Goal: Check status: Check status

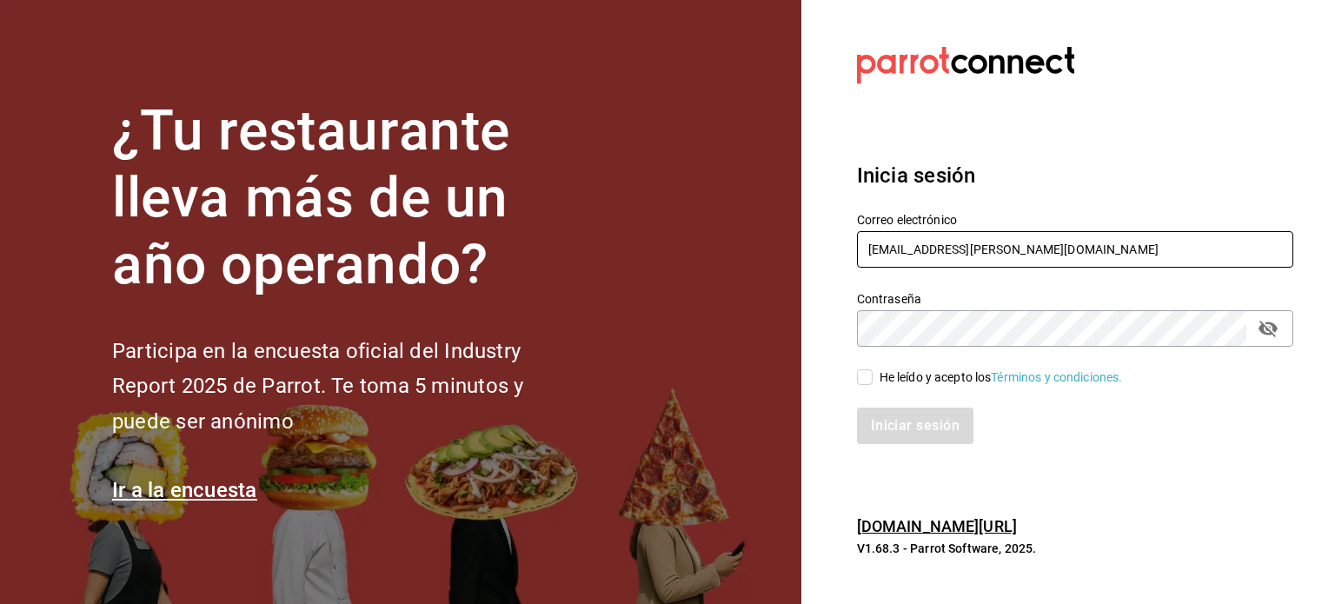
click at [910, 264] on input "[EMAIL_ADDRESS][PERSON_NAME][DOMAIN_NAME]" at bounding box center [1075, 249] width 436 height 36
paste input "jantaasianpub@lapaz"
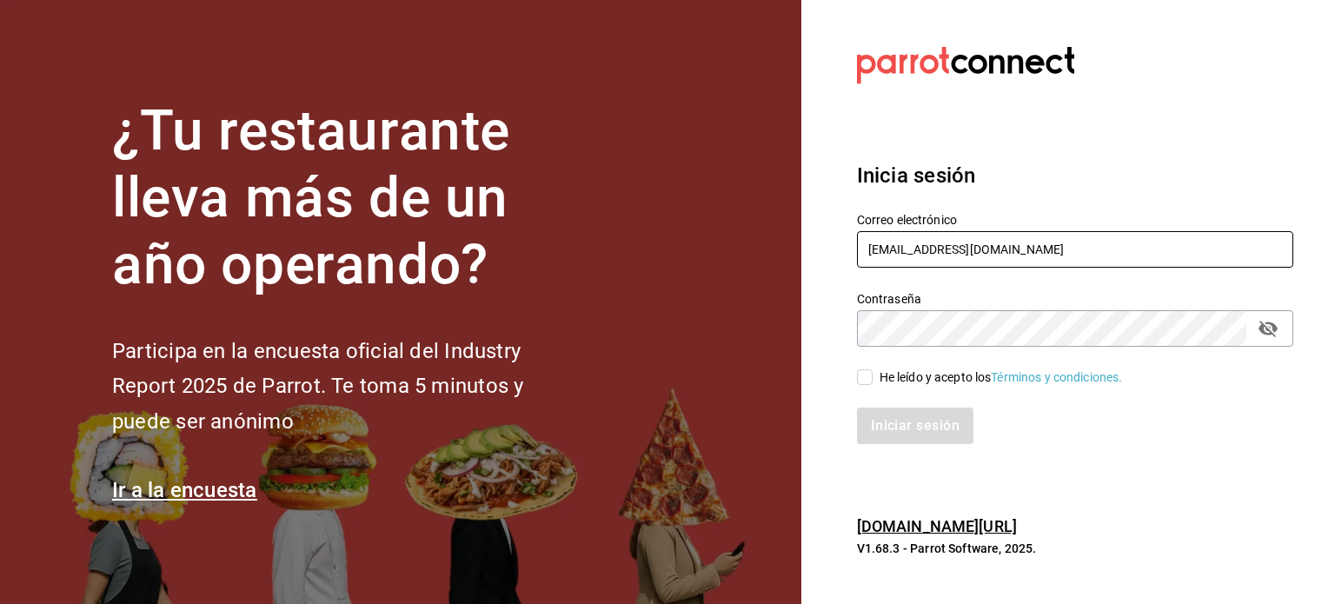
type input "[EMAIL_ADDRESS][DOMAIN_NAME]"
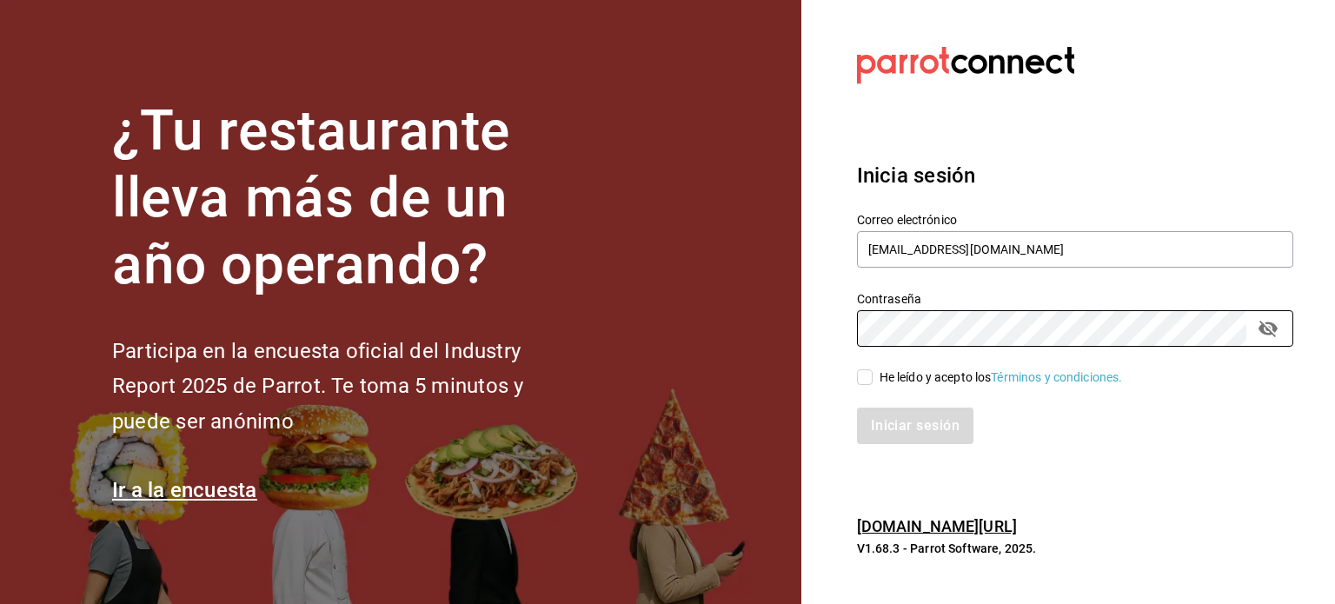
click at [871, 372] on input "He leído y acepto los Términos y condiciones." at bounding box center [865, 377] width 16 height 16
checkbox input "true"
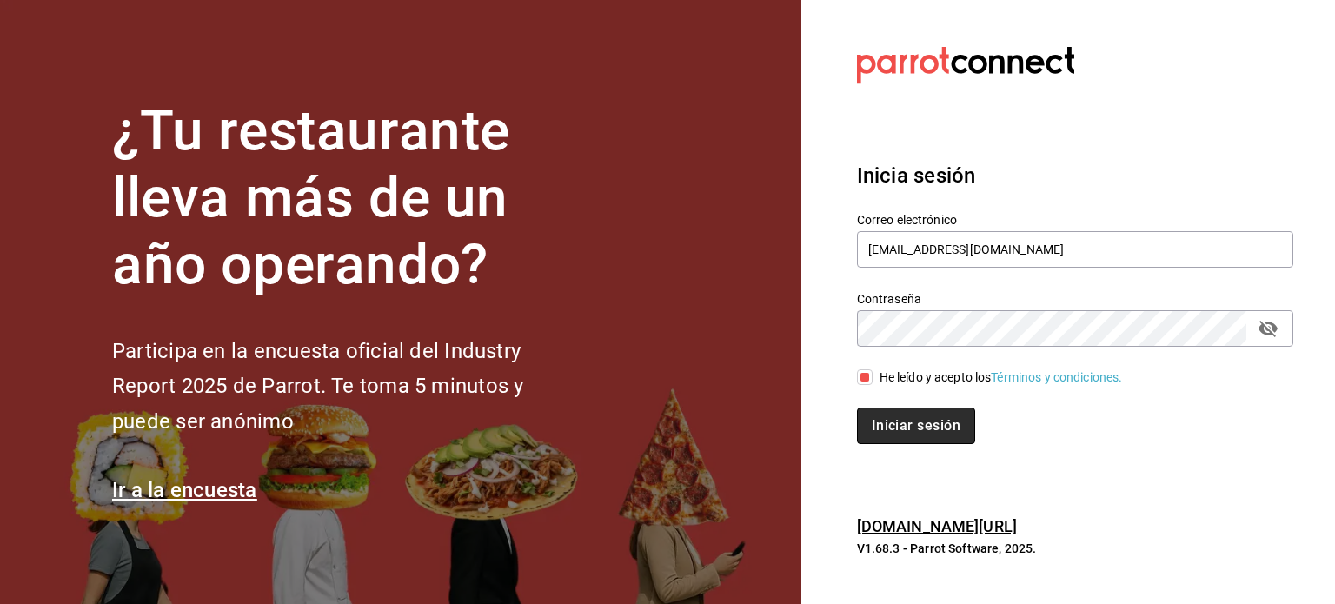
click at [932, 427] on button "Iniciar sesión" at bounding box center [916, 426] width 118 height 36
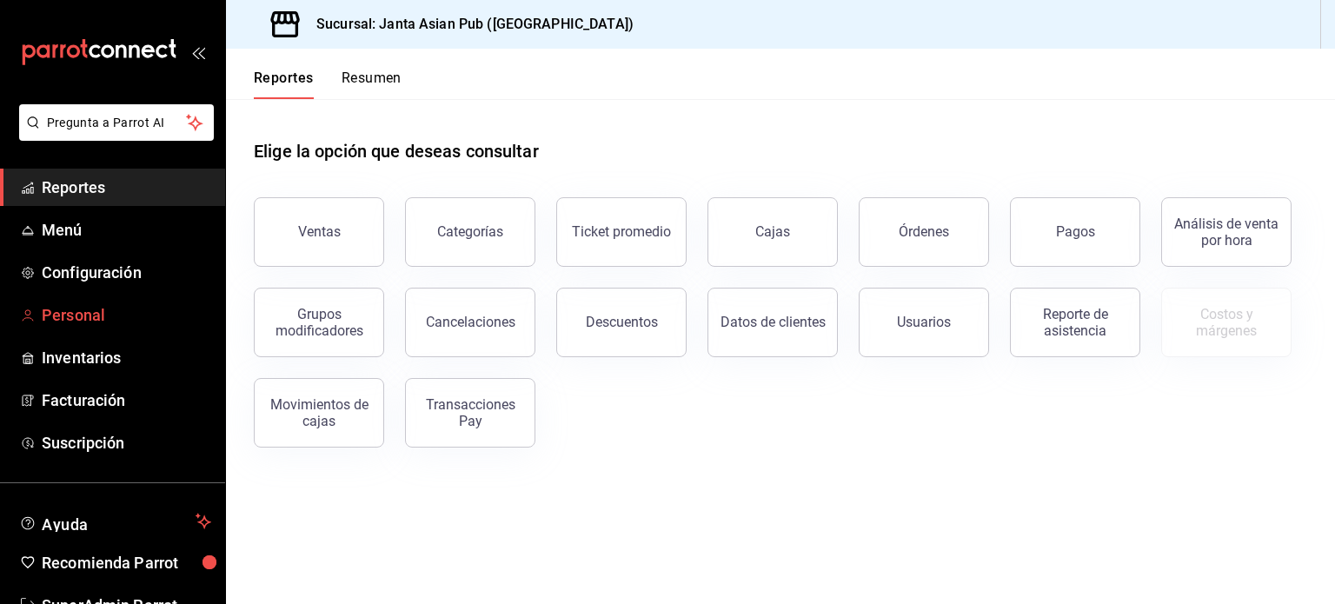
click at [78, 322] on span "Personal" at bounding box center [126, 314] width 169 height 23
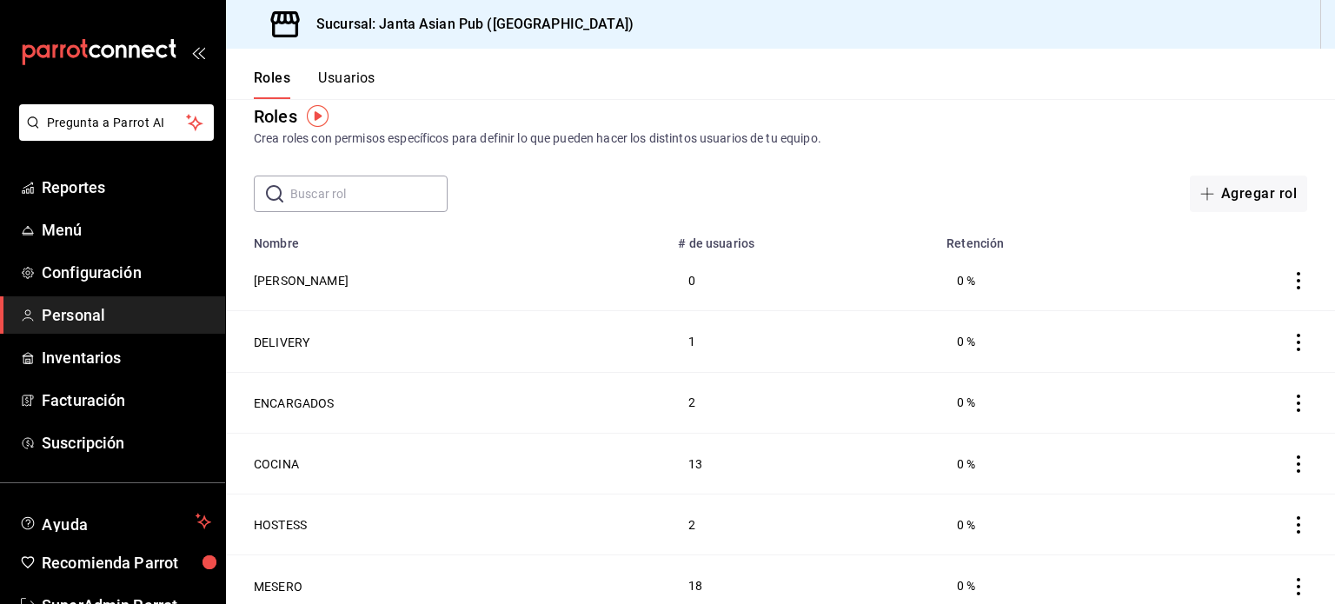
scroll to position [12, 0]
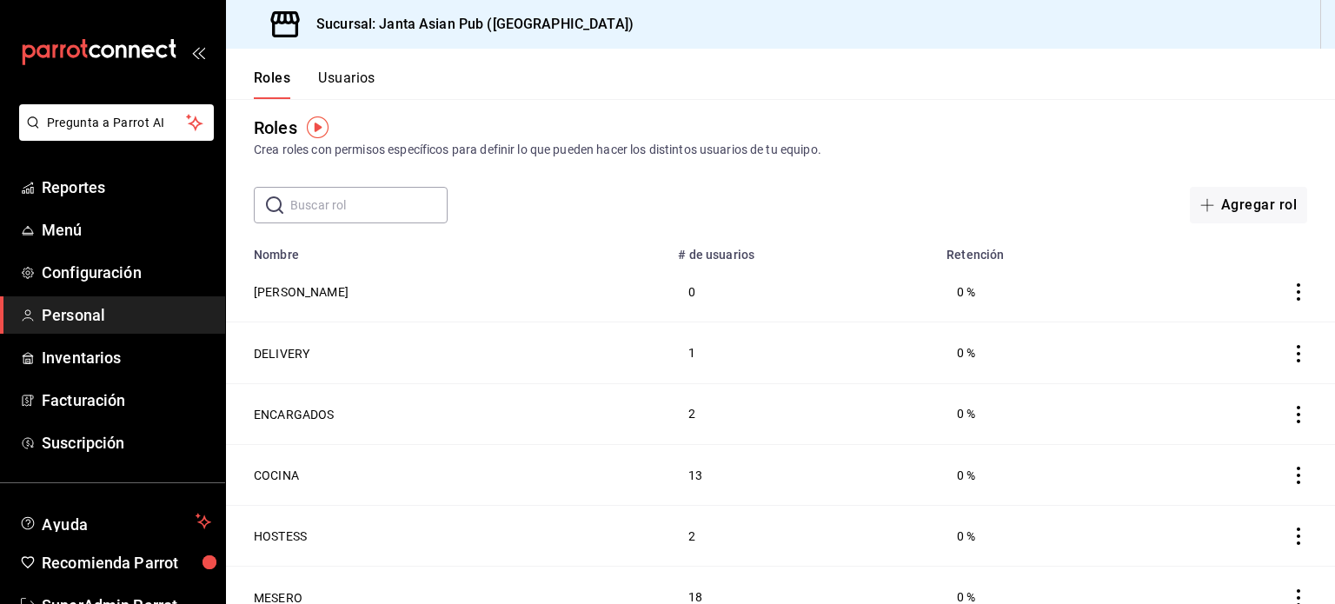
click at [362, 86] on button "Usuarios" at bounding box center [346, 85] width 57 height 30
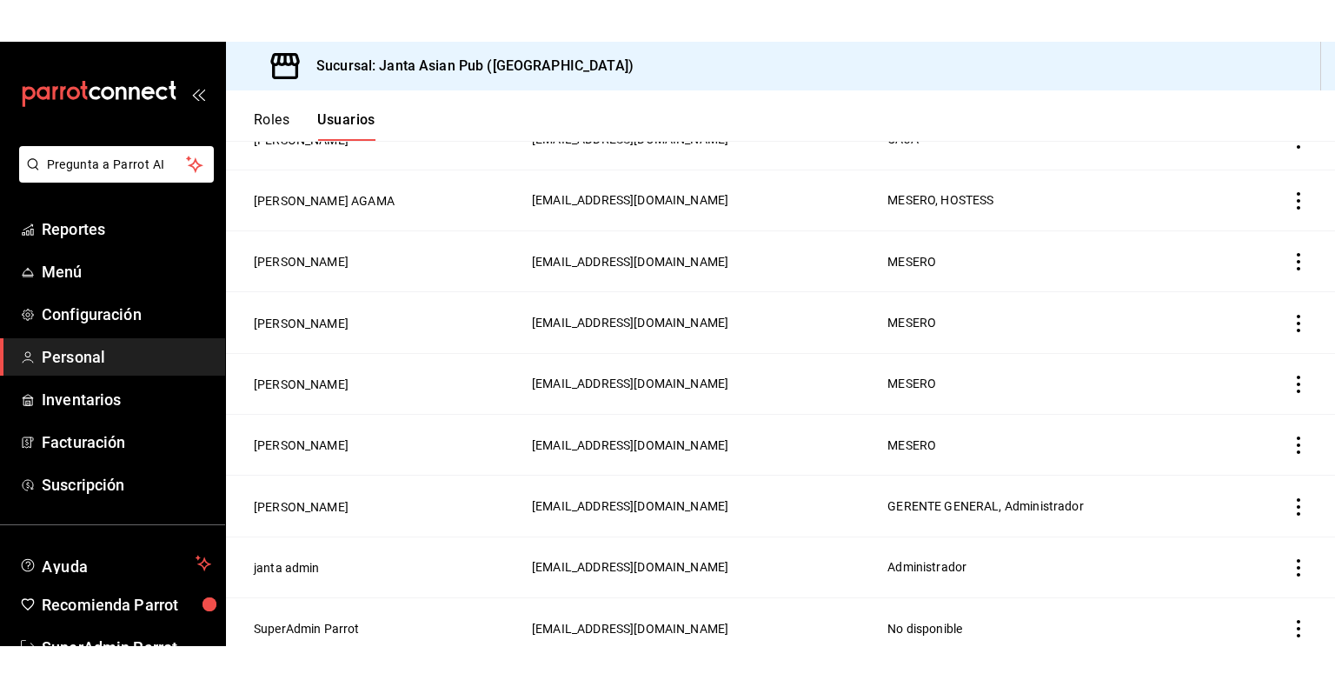
scroll to position [2174, 0]
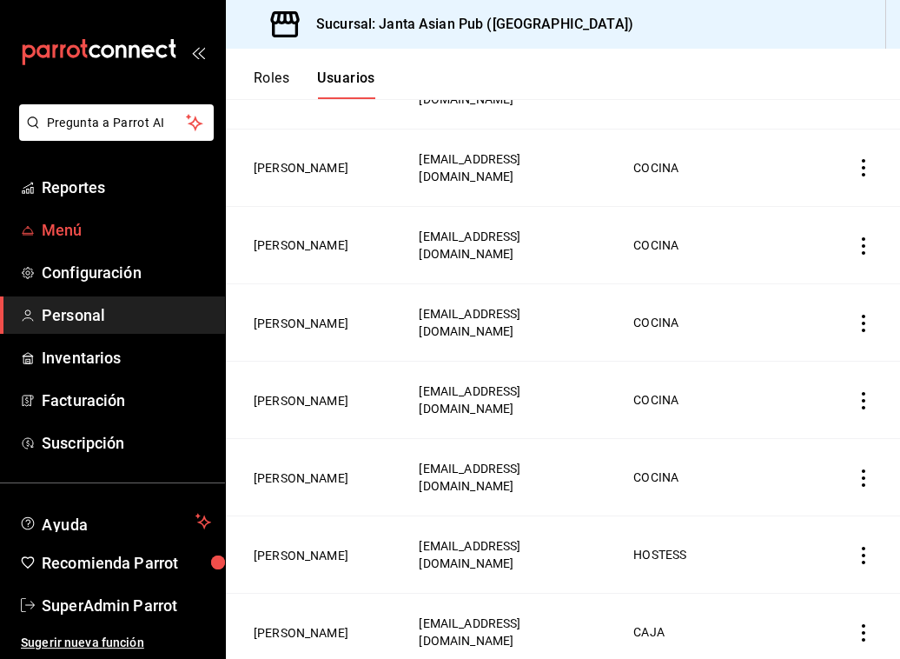
click at [53, 247] on link "Menú" at bounding box center [112, 229] width 225 height 37
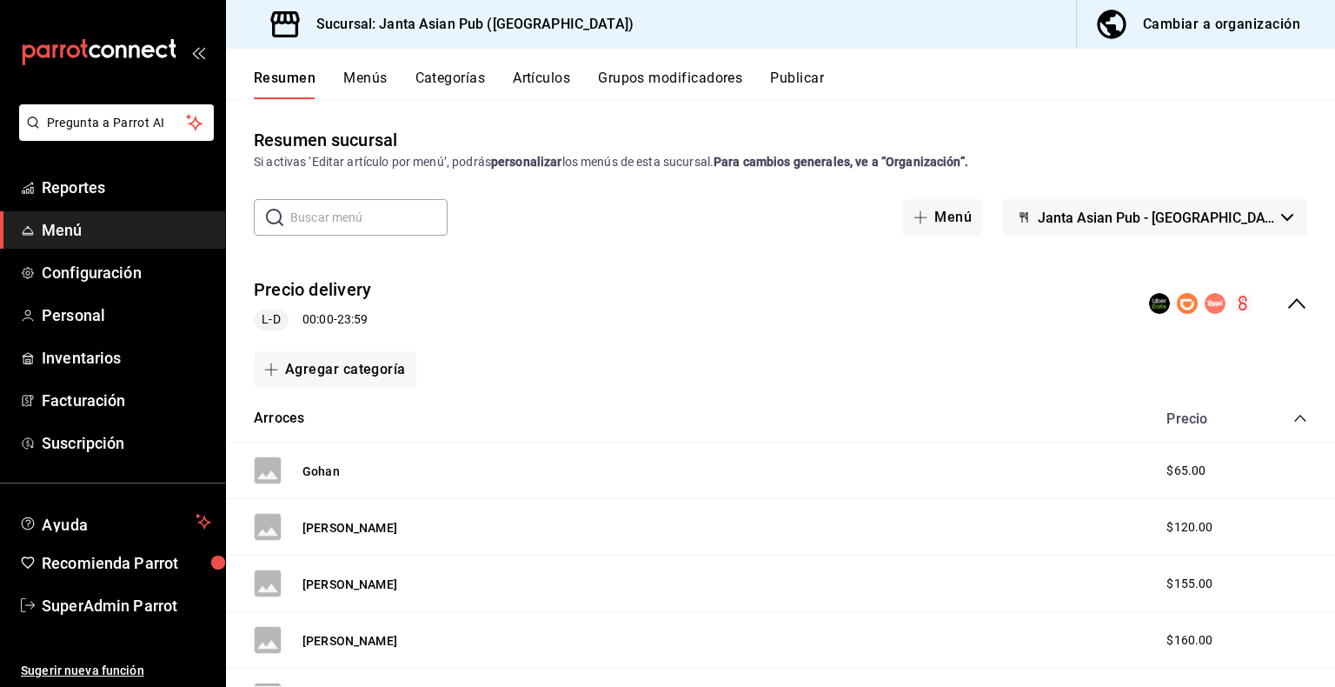
click at [1275, 334] on div "Precio delivery L-D 00:00 - 23:59" at bounding box center [780, 303] width 1109 height 81
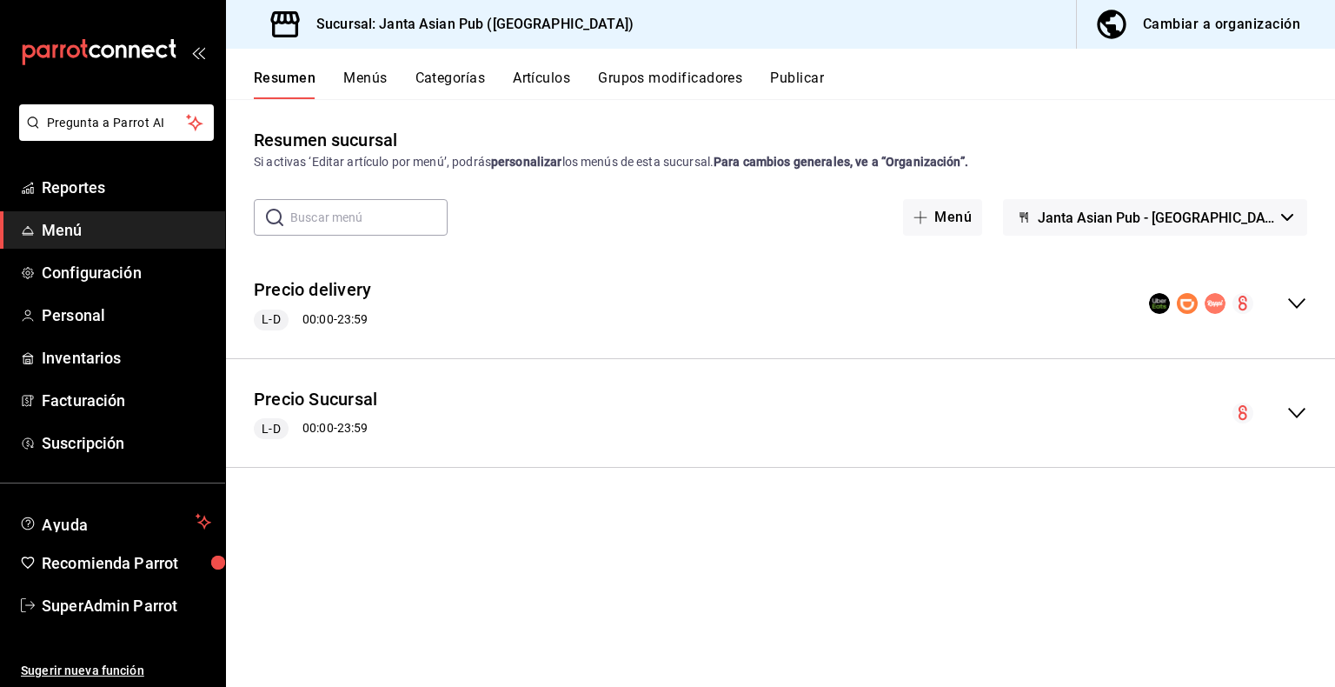
click at [1277, 421] on div "collapse-menu-row" at bounding box center [1269, 412] width 75 height 21
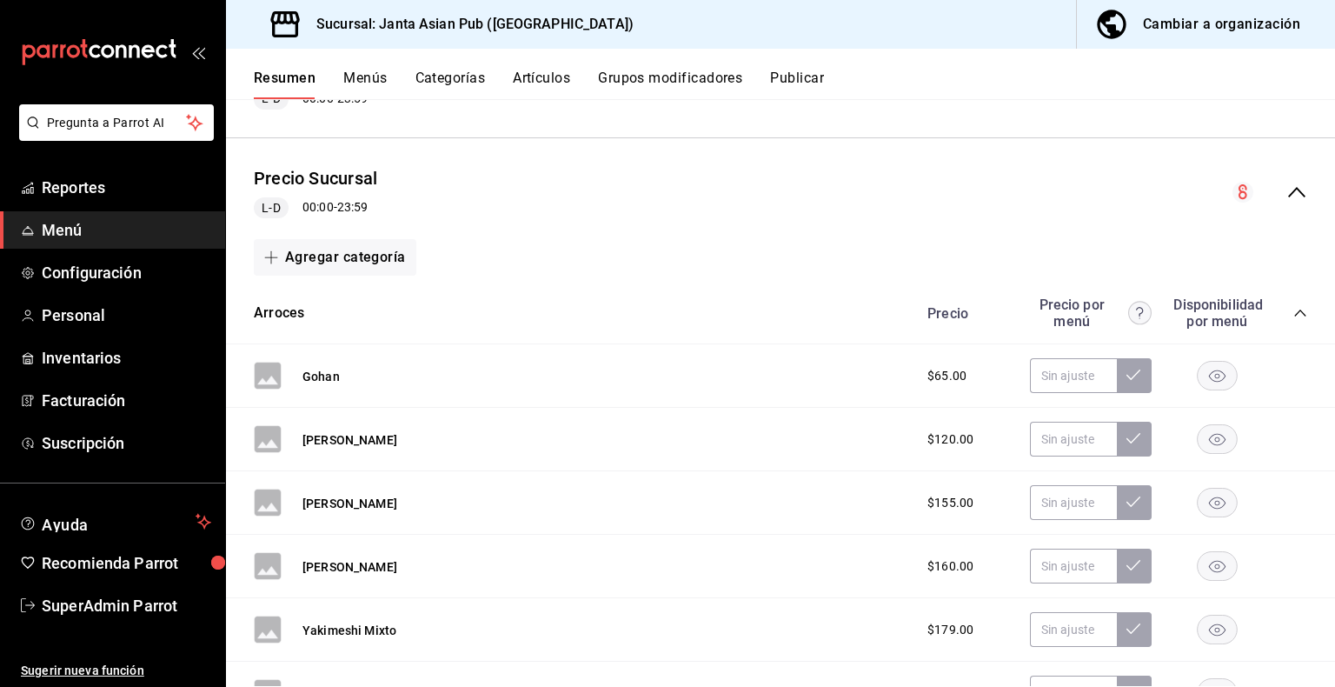
scroll to position [220, 0]
click at [85, 315] on span "Personal" at bounding box center [126, 314] width 169 height 23
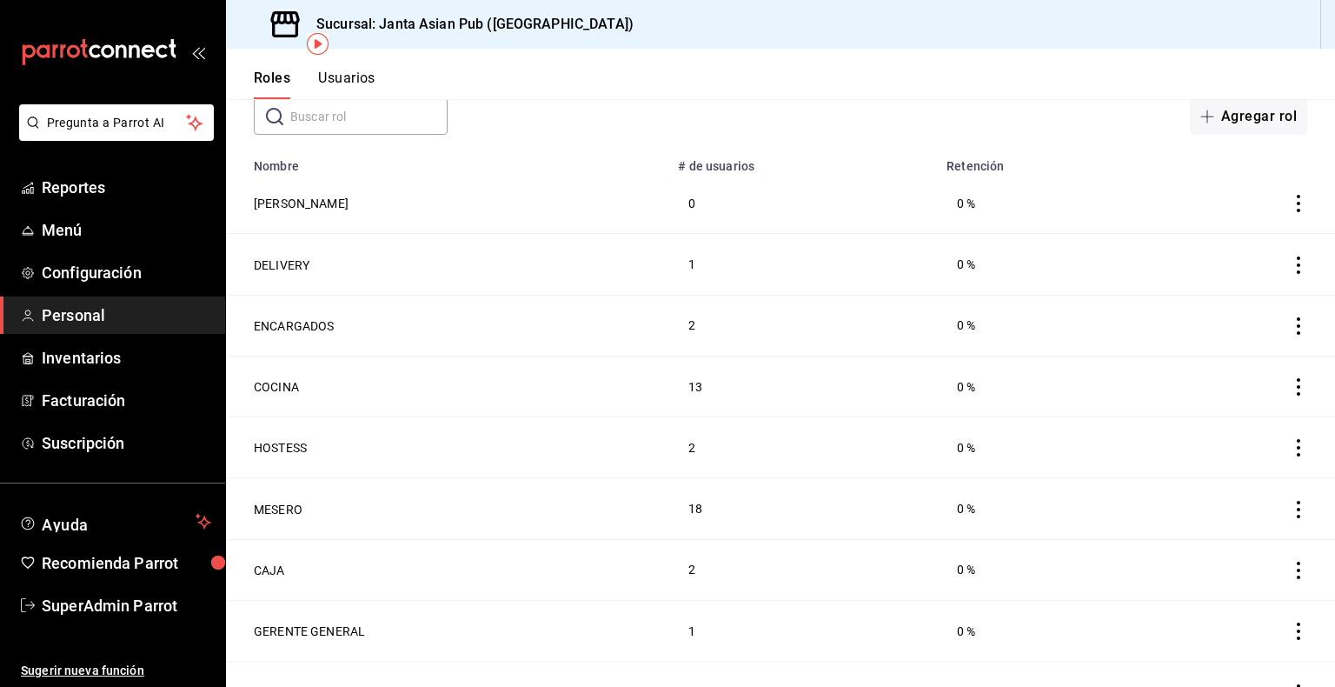
scroll to position [136, 0]
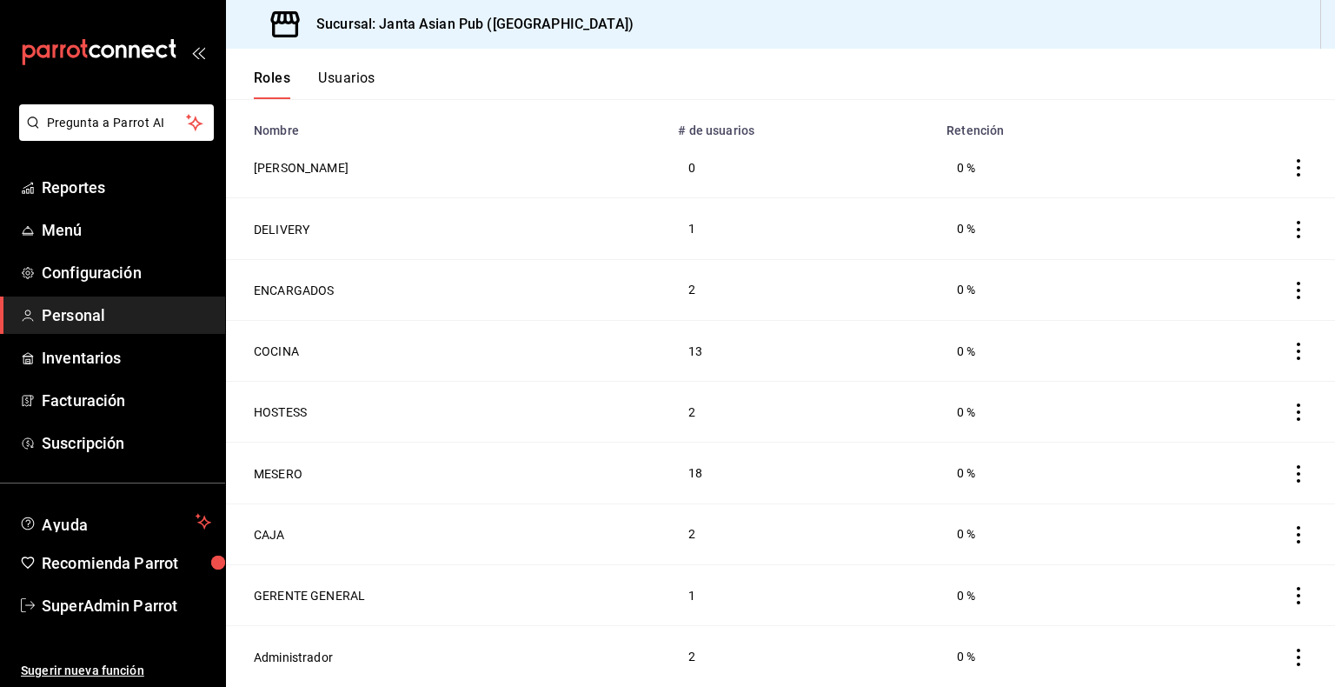
click at [362, 84] on button "Usuarios" at bounding box center [346, 85] width 57 height 30
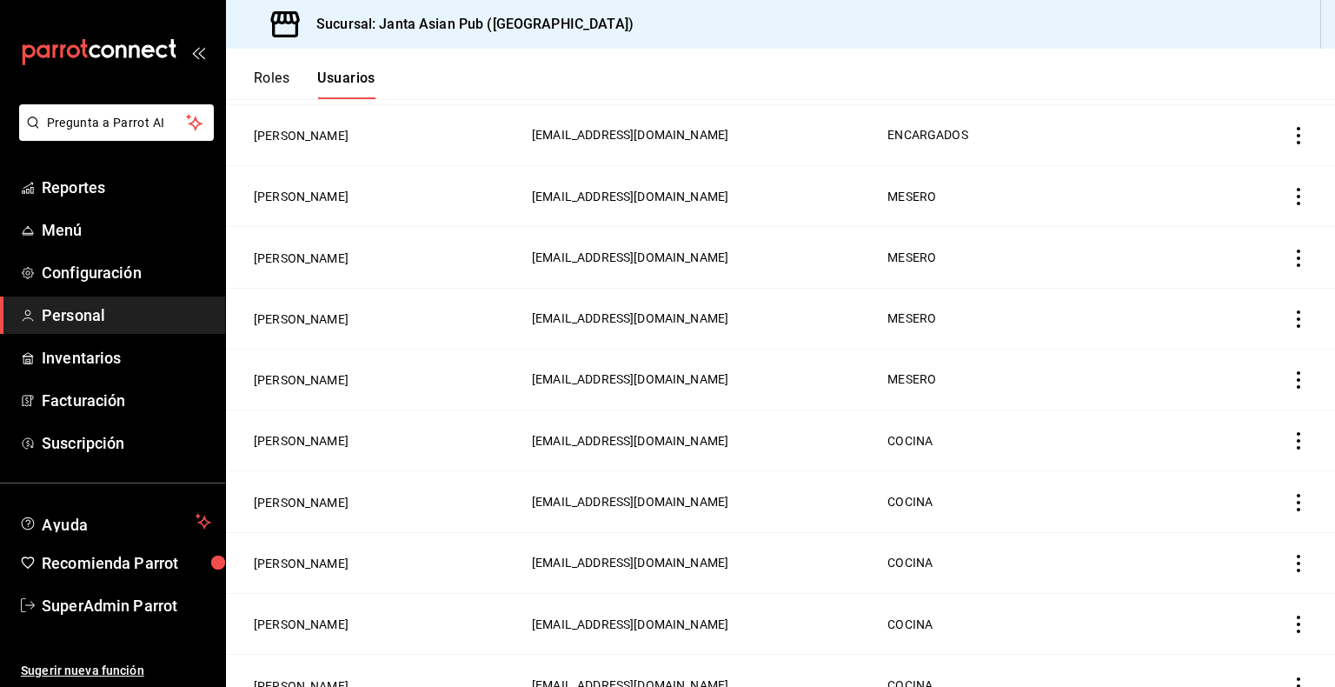
scroll to position [1327, 0]
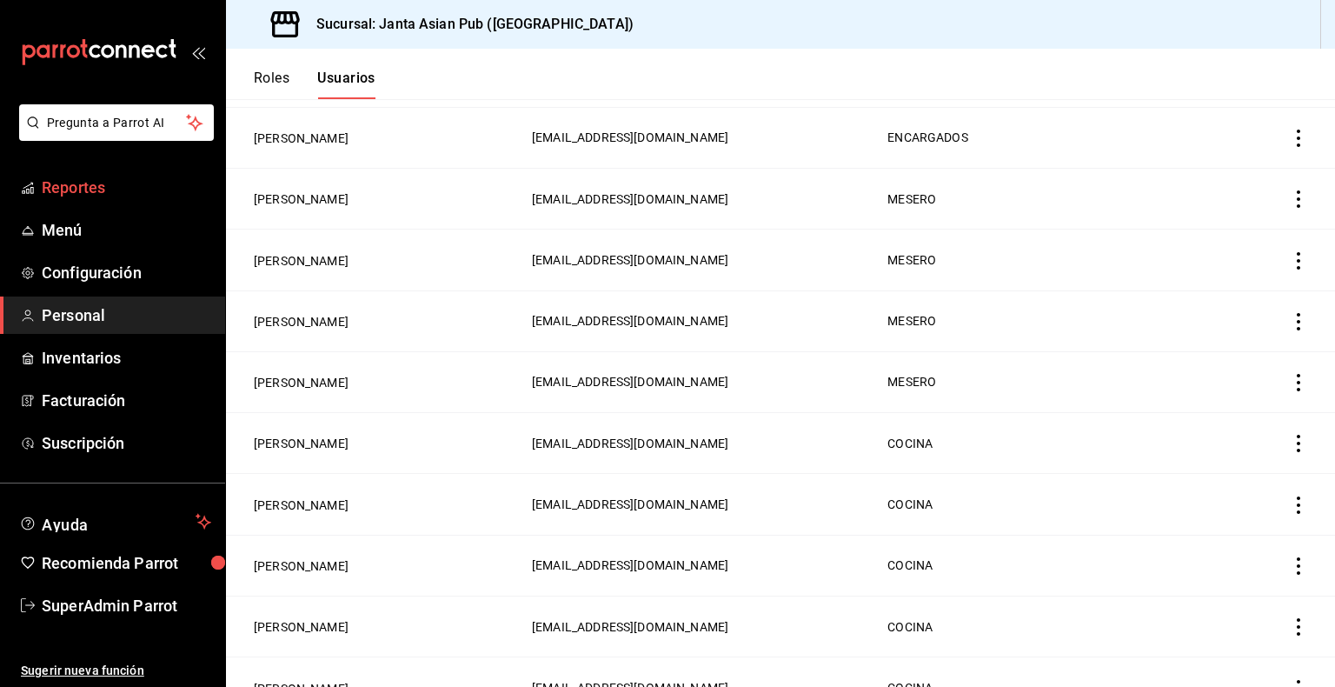
click at [77, 188] on span "Reportes" at bounding box center [126, 187] width 169 height 23
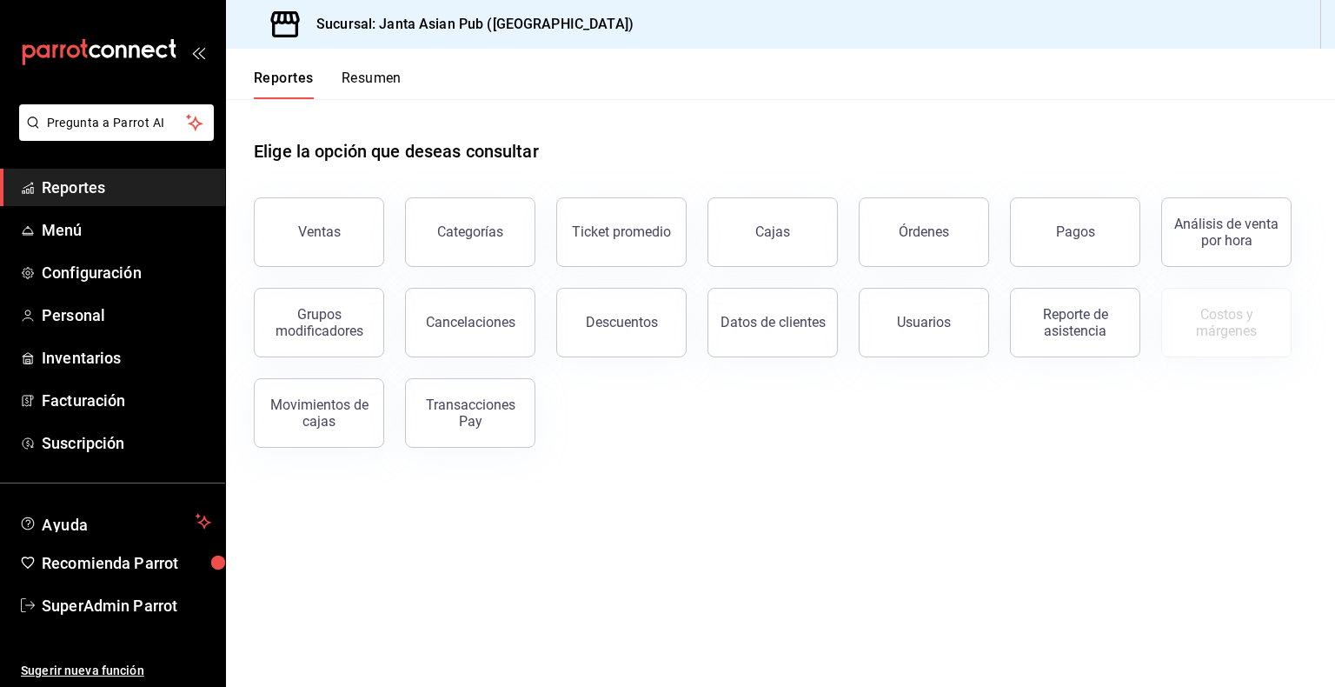
click at [104, 189] on span "Reportes" at bounding box center [126, 187] width 169 height 23
click at [1061, 338] on button "Reporte de asistencia" at bounding box center [1075, 323] width 130 height 70
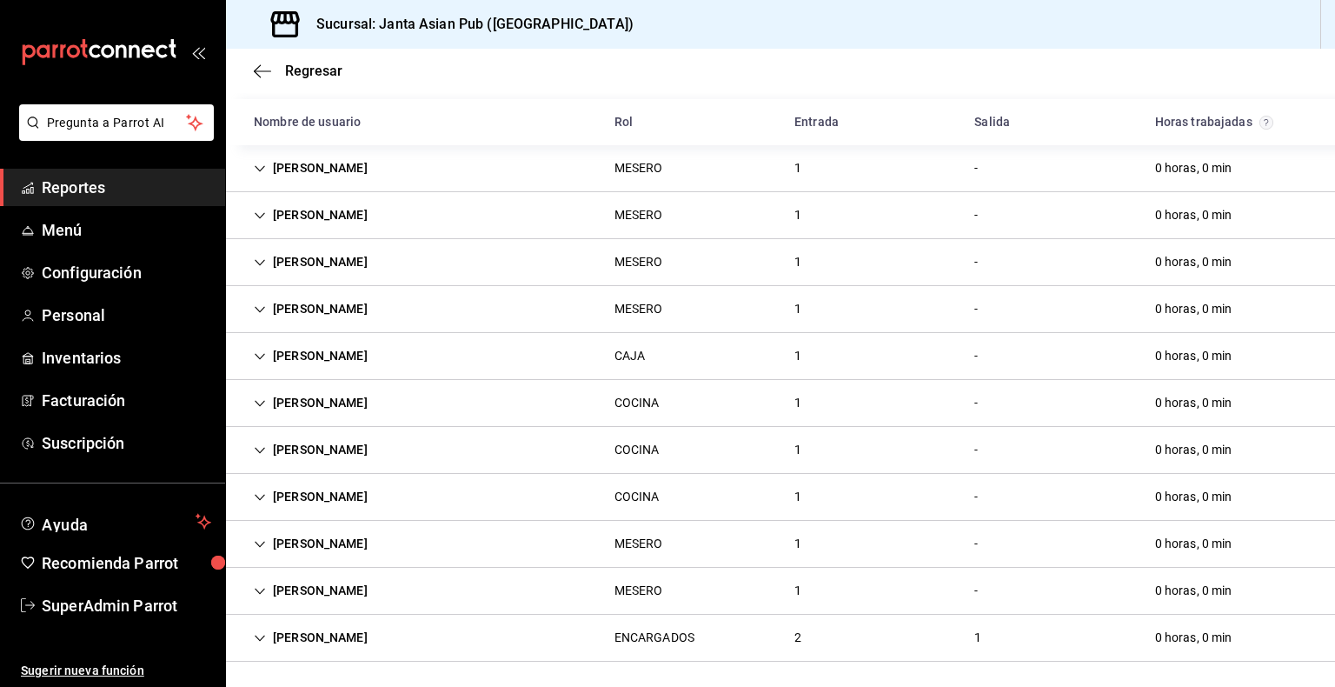
scroll to position [132, 0]
click at [260, 363] on div "DIANA LIZARDI" at bounding box center [311, 355] width 142 height 32
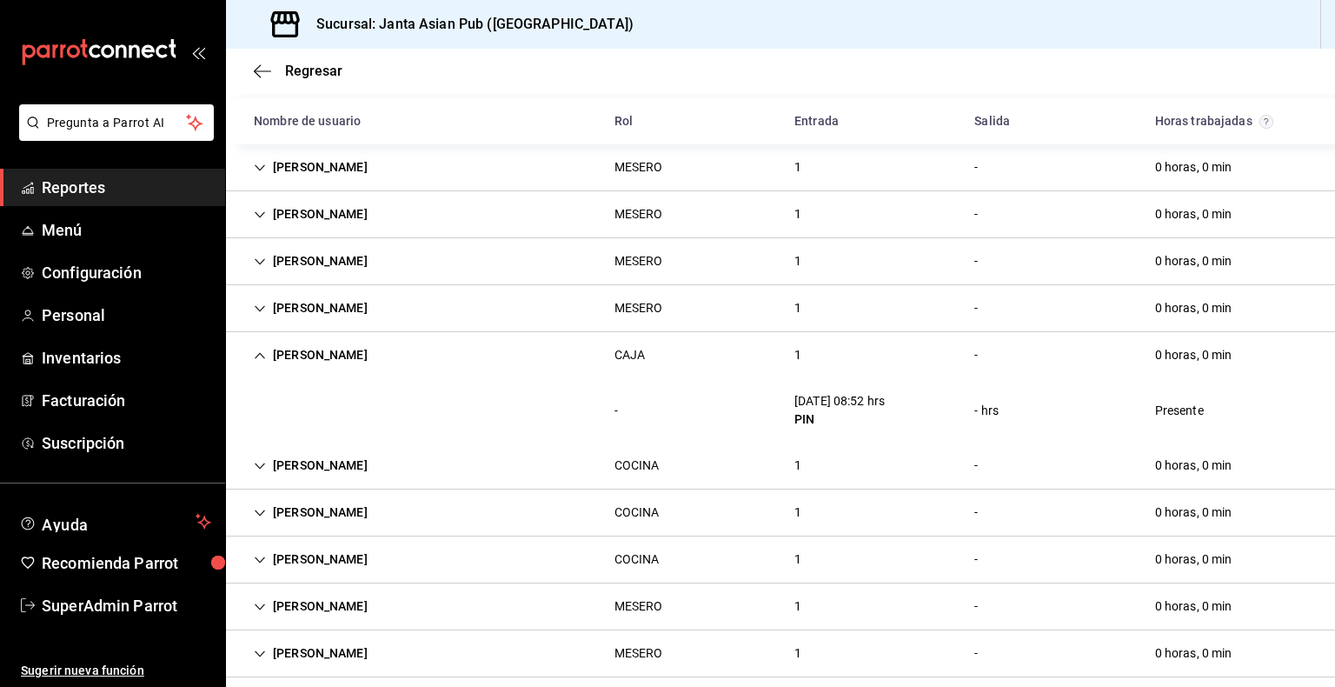
click at [260, 363] on div "DIANA LIZARDI" at bounding box center [311, 355] width 142 height 32
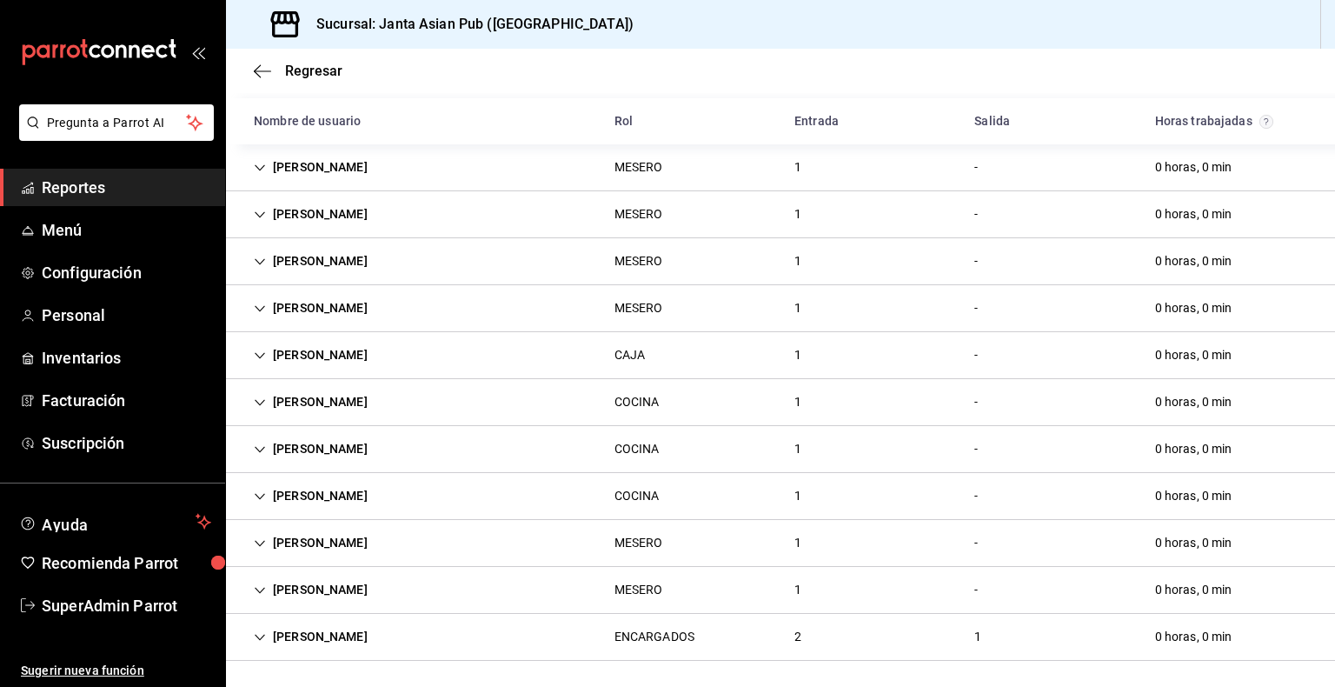
click at [260, 363] on div "DIANA LIZARDI" at bounding box center [311, 355] width 142 height 32
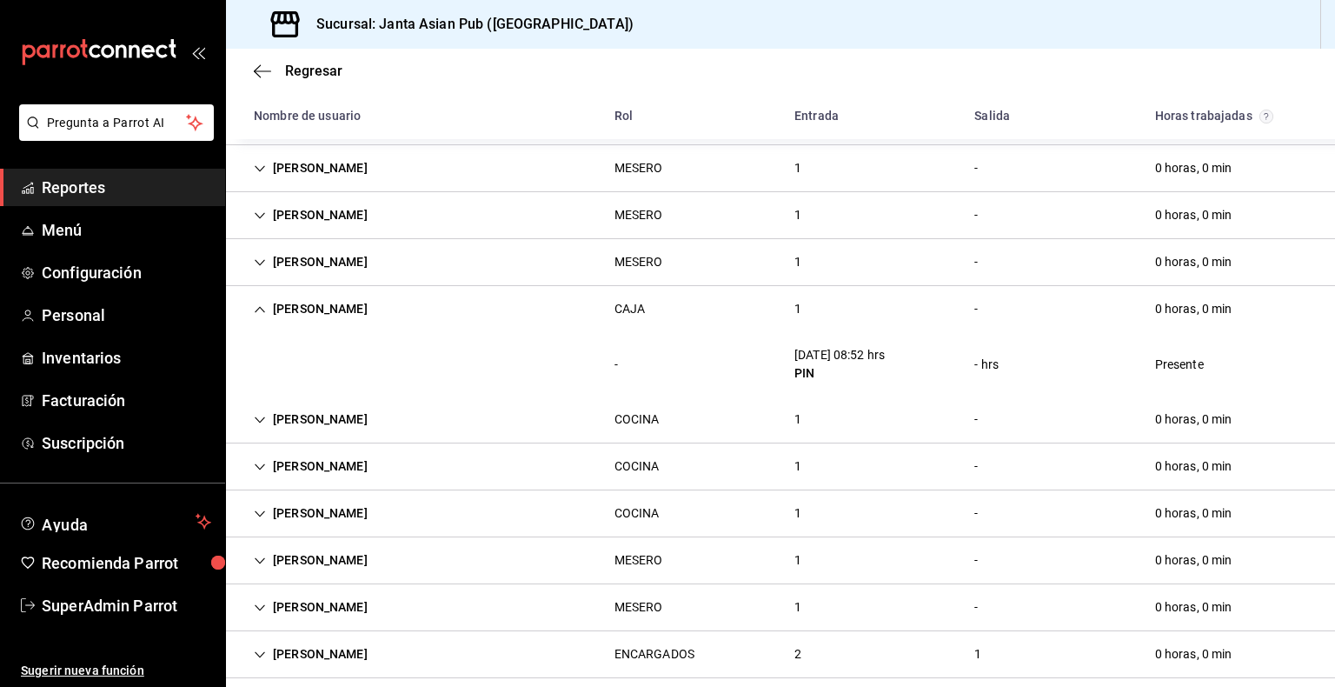
scroll to position [190, 0]
